Goal: Task Accomplishment & Management: Use online tool/utility

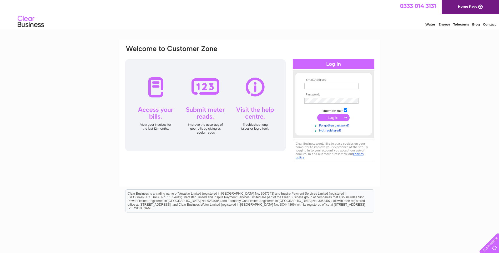
type input "rsw@carsontrotter.co.uk"
click at [328, 119] on input "submit" at bounding box center [333, 117] width 32 height 7
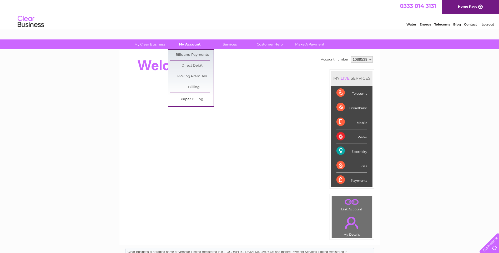
click at [187, 46] on link "My Account" at bounding box center [189, 44] width 43 height 10
click at [187, 44] on link "My Account" at bounding box center [189, 44] width 43 height 10
click at [188, 46] on link "My Account" at bounding box center [189, 44] width 43 height 10
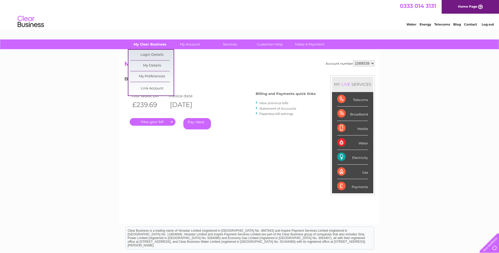
click at [153, 46] on link "My Clear Business" at bounding box center [149, 44] width 43 height 10
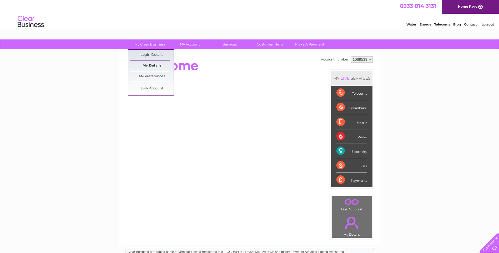
click at [153, 66] on link "My Details" at bounding box center [151, 65] width 43 height 11
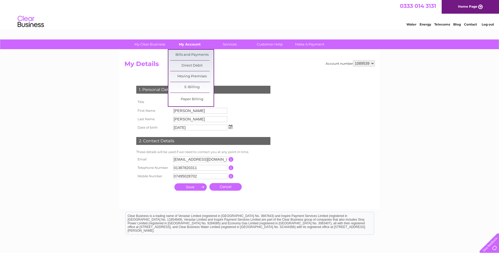
click at [183, 47] on link "My Account" at bounding box center [189, 44] width 43 height 10
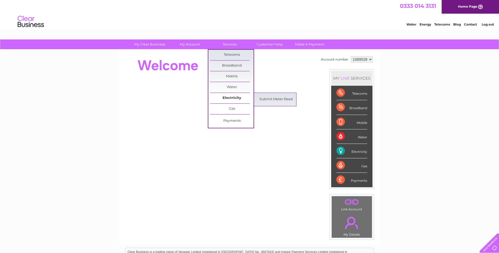
click at [237, 98] on link "Electricity" at bounding box center [231, 98] width 43 height 11
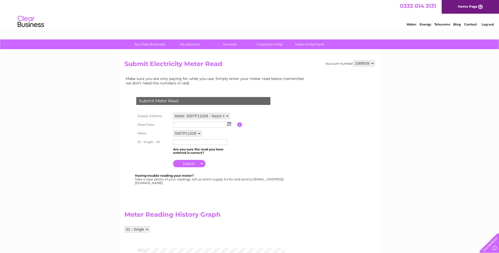
click at [208, 126] on input "text" at bounding box center [200, 125] width 54 height 6
click at [230, 125] on img at bounding box center [230, 124] width 4 height 4
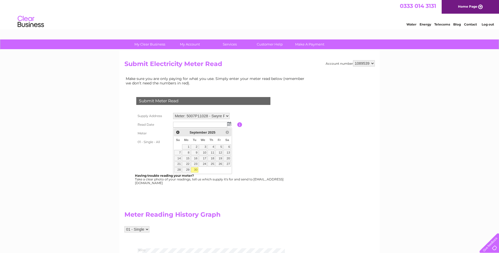
click at [193, 171] on link "30" at bounding box center [194, 169] width 7 height 5
type input "2025/09/30"
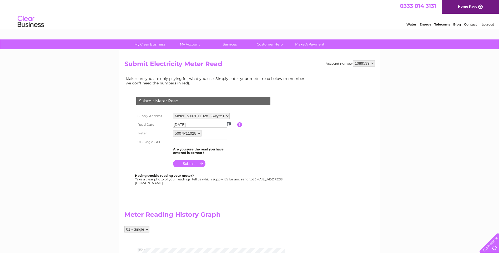
click at [198, 134] on select "5007P11028" at bounding box center [187, 133] width 28 height 6
click at [198, 134] on select "5007P11028" at bounding box center [187, 133] width 29 height 7
click at [200, 141] on input "text" at bounding box center [200, 143] width 54 height 6
paste input "04833"
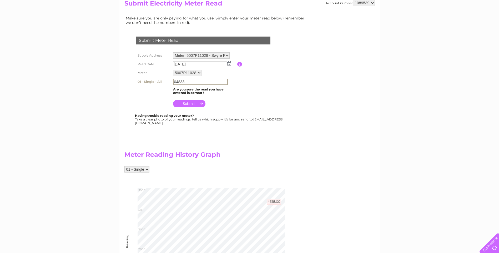
scroll to position [53, 0]
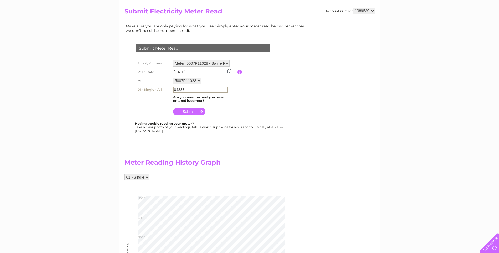
type input "04833"
click at [194, 113] on input "submit" at bounding box center [189, 111] width 32 height 7
